Goal: Task Accomplishment & Management: Manage account settings

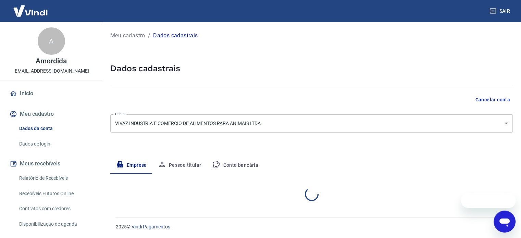
select select "SP"
select select "business"
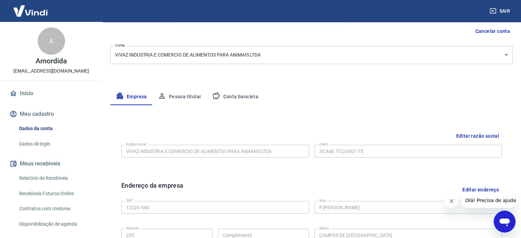
click at [247, 97] on button "Conta bancária" at bounding box center [235, 97] width 57 height 16
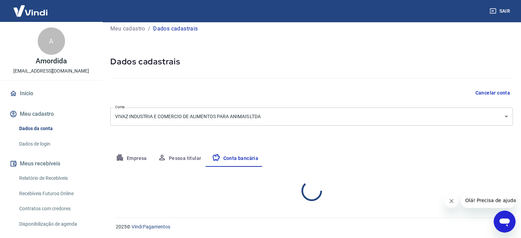
select select "1"
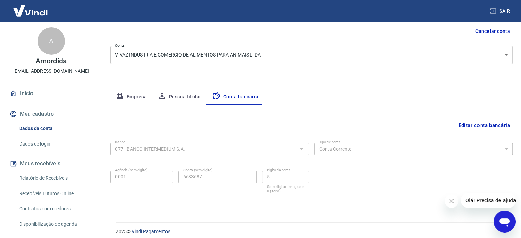
scroll to position [74, 0]
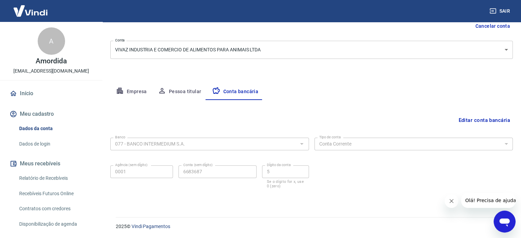
click at [471, 121] on button "Editar conta bancária" at bounding box center [484, 120] width 57 height 13
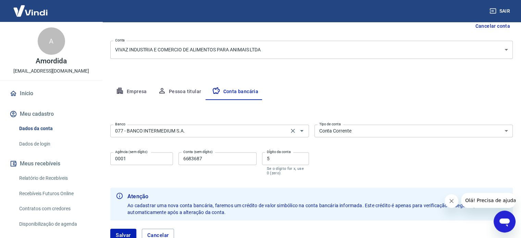
click at [190, 130] on input "077 - BANCO INTERMEDIUM S.A." at bounding box center [199, 131] width 174 height 9
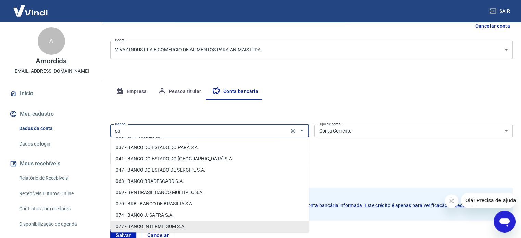
scroll to position [0, 0]
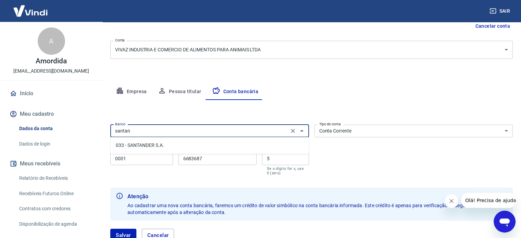
click at [186, 146] on li "033 - SANTANDER S.A." at bounding box center [209, 145] width 198 height 11
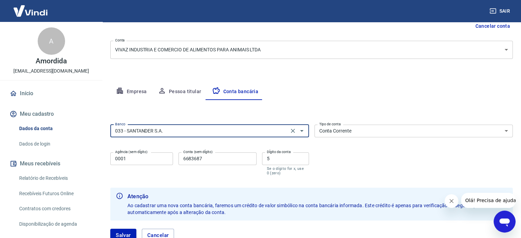
type input "033 - SANTANDER S.A."
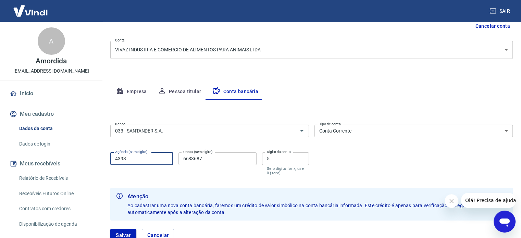
type input "4393"
type input "13003066"
type input "0"
click at [194, 157] on input "13003066" at bounding box center [218, 158] width 78 height 13
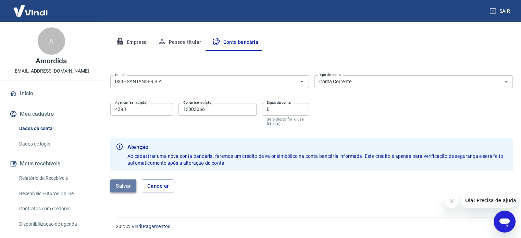
click at [130, 184] on button "Salvar" at bounding box center [123, 186] width 26 height 13
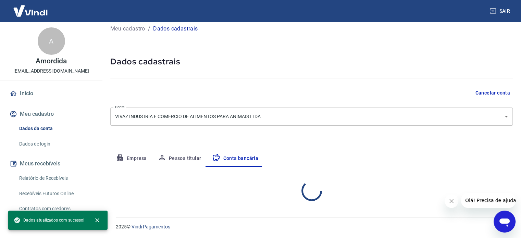
select select "1"
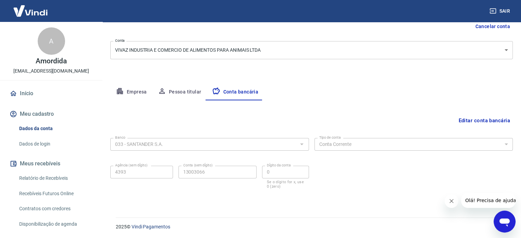
scroll to position [74, 0]
click at [448, 201] on button "Fechar mensagem da empresa" at bounding box center [452, 201] width 14 height 14
